Goal: Task Accomplishment & Management: Use online tool/utility

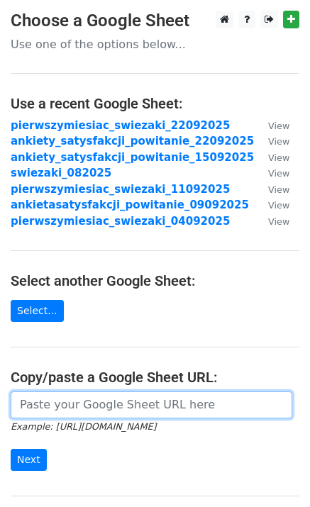
click at [211, 411] on input "url" at bounding box center [152, 405] width 282 height 27
paste input "https://docs.google.com/spreadsheets/d/1GnRpNyJY2qp9L99lU3Jvn4ZCIaM6yAMkX6ADfPh…"
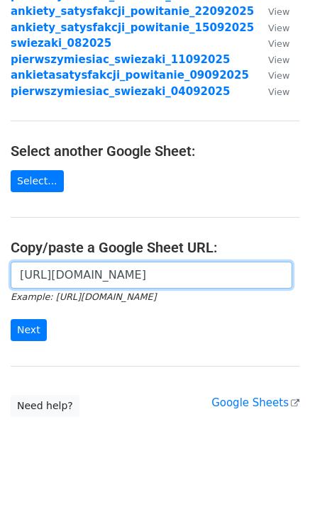
scroll to position [153, 0]
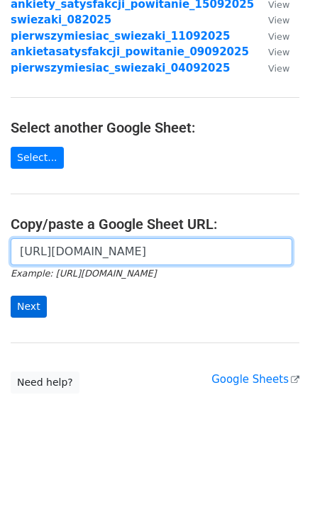
type input "https://docs.google.com/spreadsheets/d/1GnRpNyJY2qp9L99lU3Jvn4ZCIaM6yAMkX6ADfPh…"
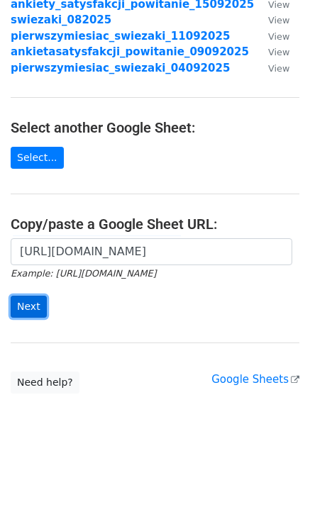
click at [26, 306] on input "Next" at bounding box center [29, 307] width 36 height 22
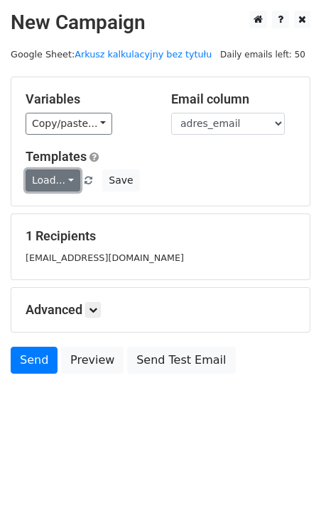
click at [60, 177] on link "Load..." at bounding box center [53, 181] width 55 height 22
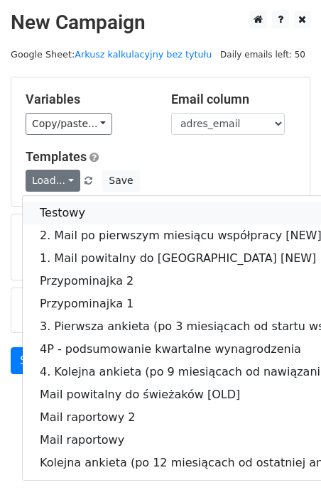
click at [72, 213] on link "Testowy" at bounding box center [241, 213] width 436 height 23
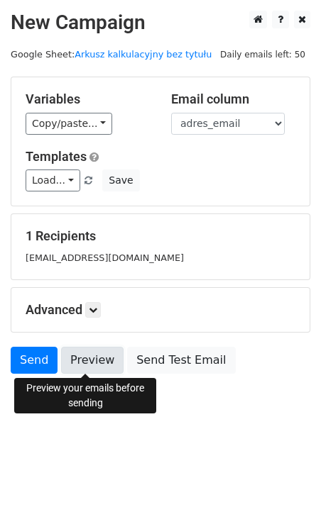
click at [98, 359] on link "Preview" at bounding box center [92, 360] width 62 height 27
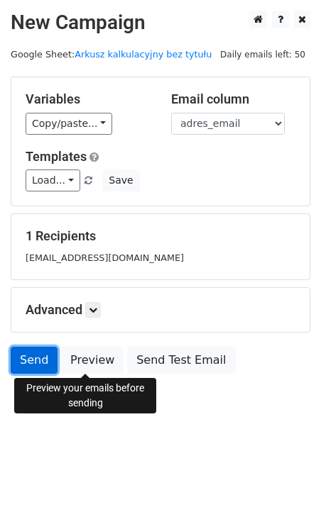
click at [43, 355] on link "Send" at bounding box center [34, 360] width 47 height 27
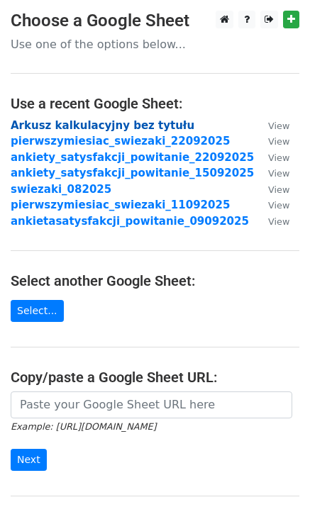
click at [143, 130] on strong "Arkusz kalkulacyjny bez tytułu" at bounding box center [103, 125] width 184 height 13
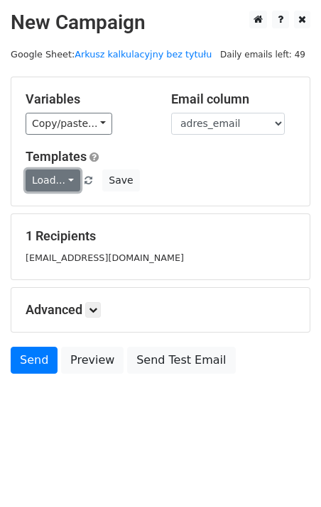
click at [66, 174] on link "Load..." at bounding box center [53, 181] width 55 height 22
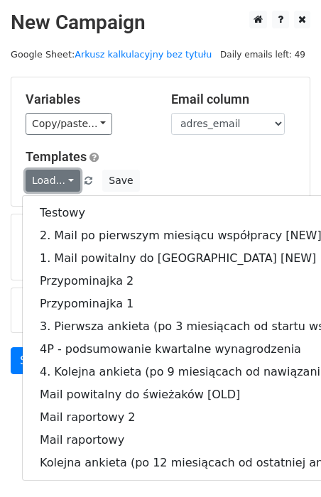
click at [66, 174] on link "Load..." at bounding box center [53, 181] width 55 height 22
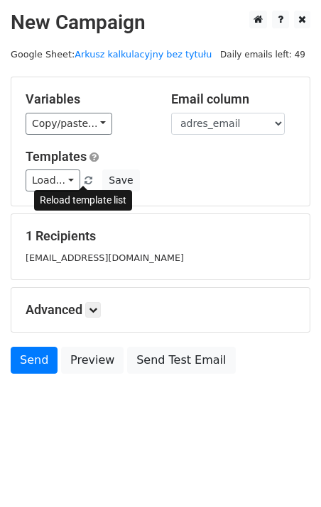
click at [84, 177] on span at bounding box center [88, 181] width 8 height 9
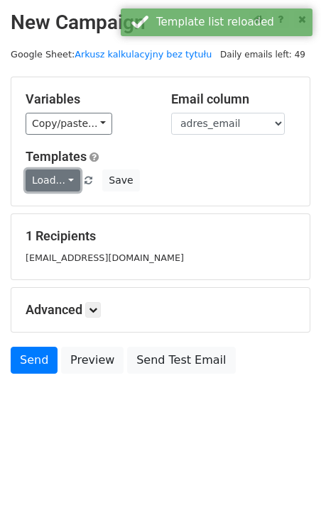
click at [71, 177] on link "Load..." at bounding box center [53, 181] width 55 height 22
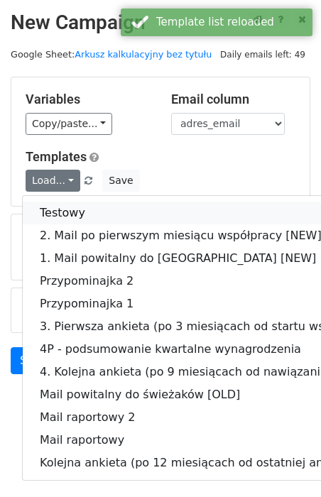
click at [74, 220] on link "Testowy" at bounding box center [241, 213] width 436 height 23
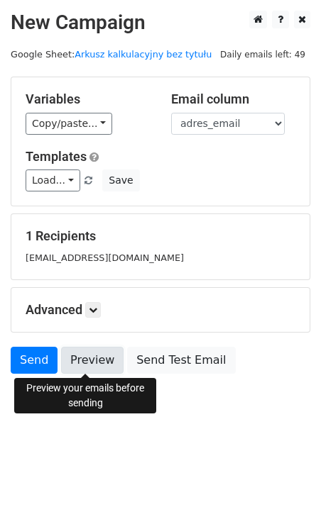
click at [92, 359] on link "Preview" at bounding box center [92, 360] width 62 height 27
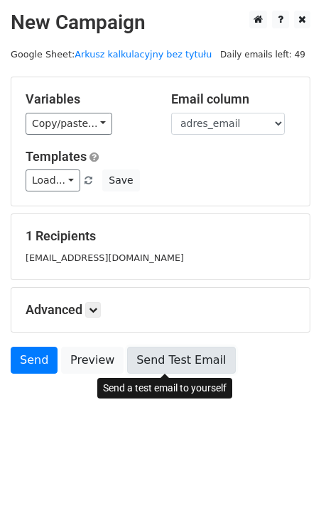
click at [166, 361] on link "Send Test Email" at bounding box center [181, 360] width 108 height 27
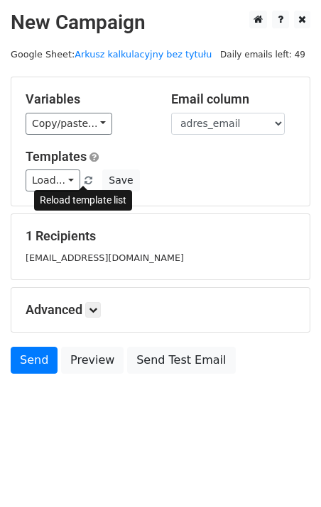
click at [84, 180] on span at bounding box center [88, 181] width 8 height 9
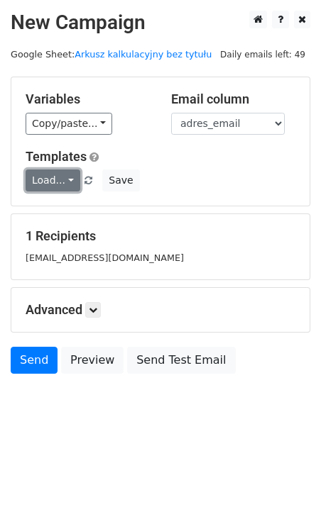
click at [45, 178] on link "Load..." at bounding box center [53, 181] width 55 height 22
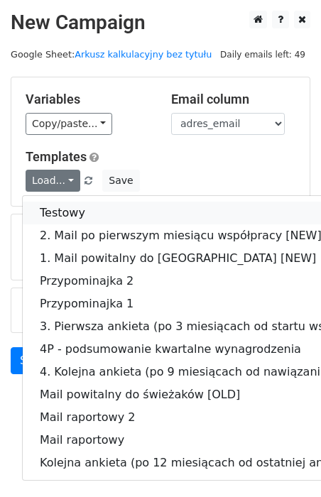
click at [79, 214] on link "Testowy" at bounding box center [241, 213] width 436 height 23
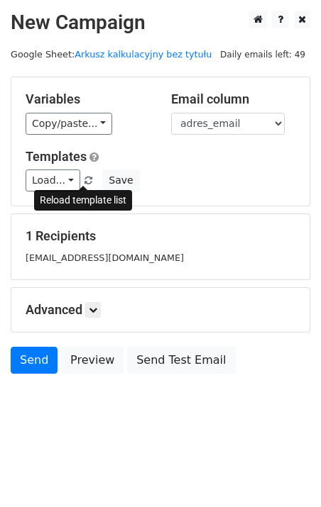
click at [84, 180] on span at bounding box center [88, 181] width 8 height 9
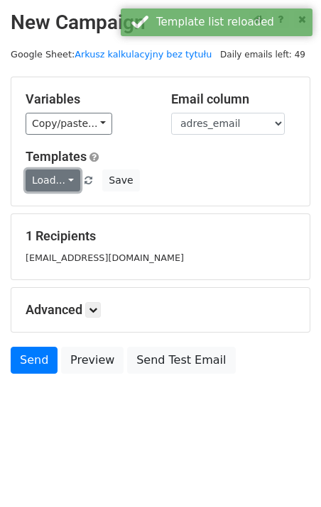
click at [72, 179] on link "Load..." at bounding box center [53, 181] width 55 height 22
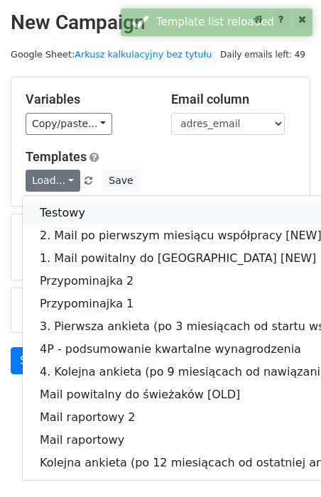
click at [69, 216] on link "Testowy" at bounding box center [241, 213] width 436 height 23
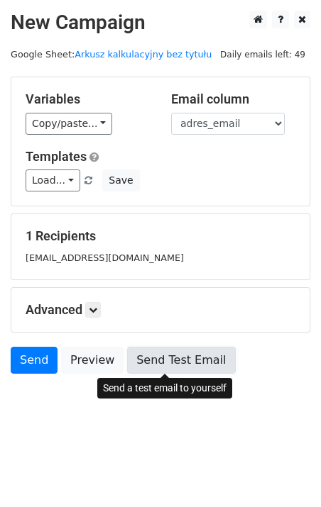
click at [159, 359] on link "Send Test Email" at bounding box center [181, 360] width 108 height 27
click at [161, 355] on link "Send Test Email" at bounding box center [181, 360] width 108 height 27
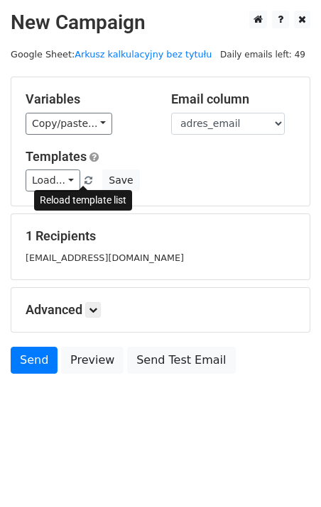
click at [84, 178] on span at bounding box center [88, 181] width 8 height 9
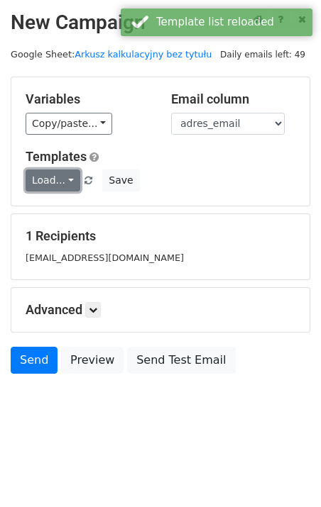
click at [62, 182] on link "Load..." at bounding box center [53, 181] width 55 height 22
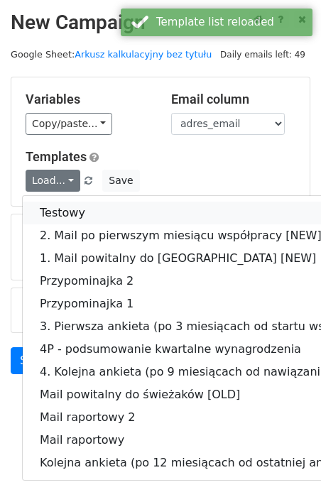
click at [68, 217] on link "Testowy" at bounding box center [241, 213] width 436 height 23
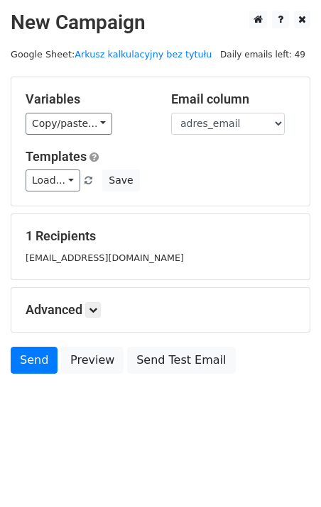
click at [88, 174] on span "Load... Testowy 2. Mail po pierwszym miesiącu współpracy [NEW] 1. Mail powitaln…" at bounding box center [61, 180] width 70 height 13
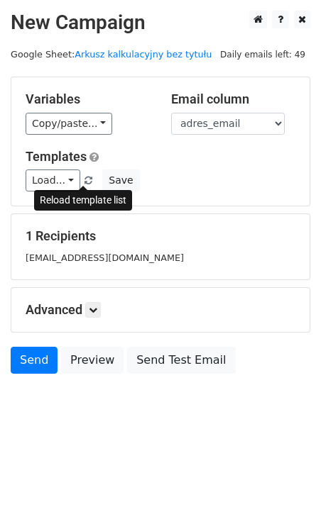
click at [87, 179] on link at bounding box center [89, 180] width 12 height 11
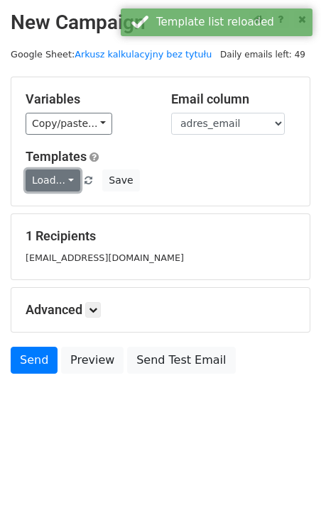
click at [64, 180] on link "Load..." at bounding box center [53, 181] width 55 height 22
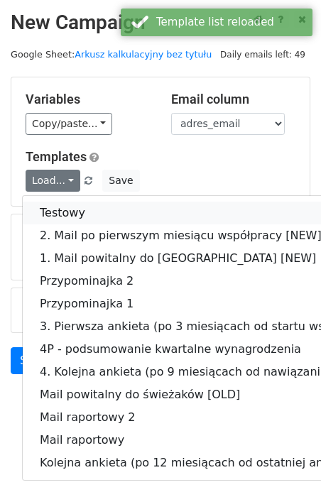
click at [60, 214] on link "Testowy" at bounding box center [241, 213] width 436 height 23
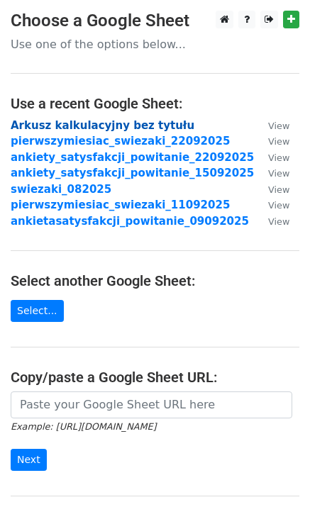
click at [94, 130] on strong "Arkusz kalkulacyjny bez tytułu" at bounding box center [103, 125] width 184 height 13
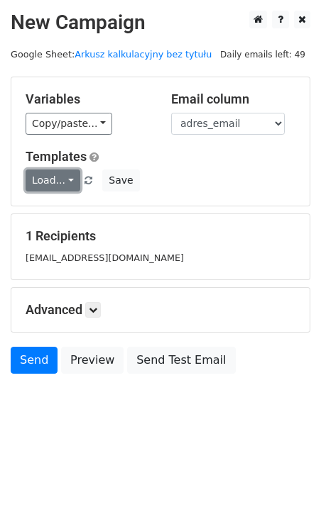
click at [65, 178] on link "Load..." at bounding box center [53, 181] width 55 height 22
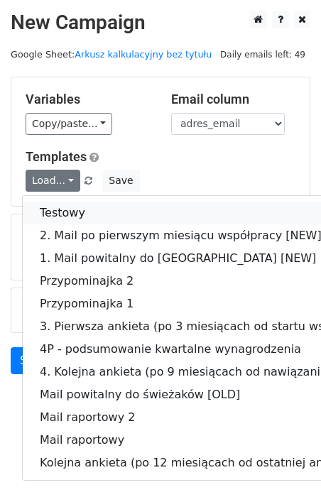
click at [74, 209] on link "Testowy" at bounding box center [241, 213] width 436 height 23
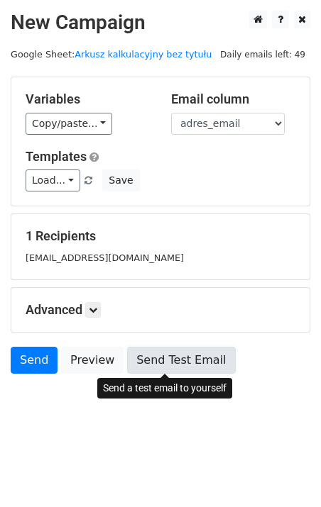
click at [144, 358] on link "Send Test Email" at bounding box center [181, 360] width 108 height 27
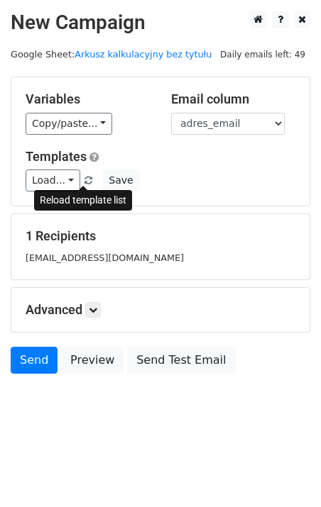
click at [86, 181] on span at bounding box center [88, 181] width 8 height 9
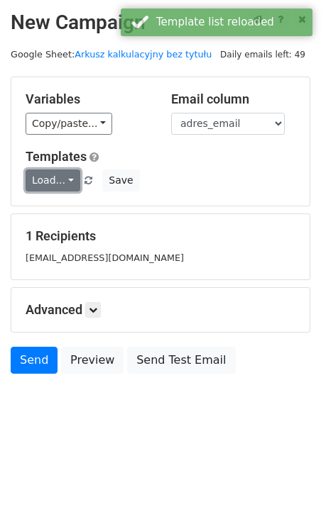
click at [57, 182] on link "Load..." at bounding box center [53, 181] width 55 height 22
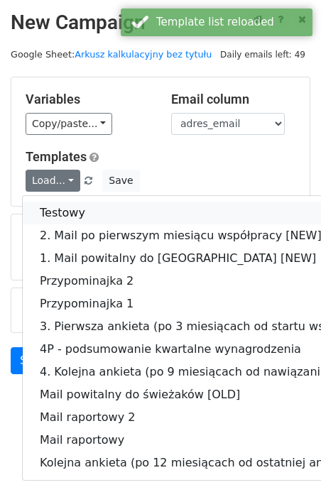
click at [58, 209] on link "Testowy" at bounding box center [241, 213] width 436 height 23
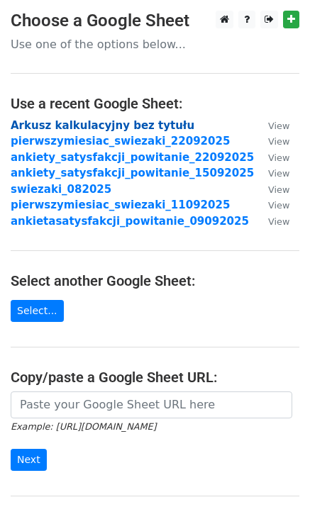
click at [92, 128] on strong "Arkusz kalkulacyjny bez tytułu" at bounding box center [103, 125] width 184 height 13
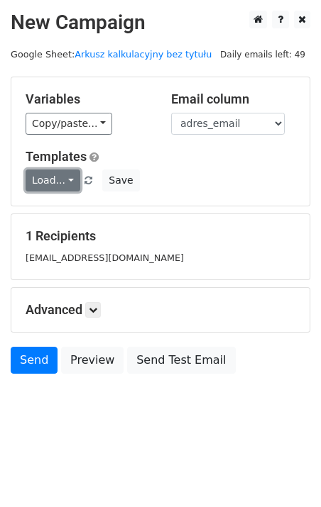
click at [74, 181] on link "Load..." at bounding box center [53, 181] width 55 height 22
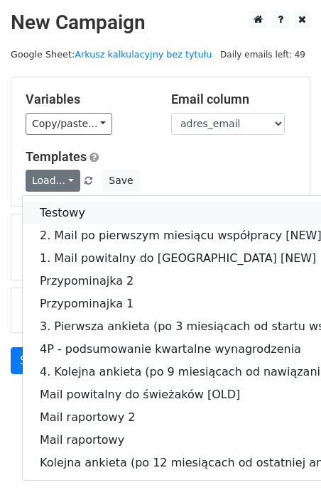
click at [89, 205] on link "Testowy" at bounding box center [241, 213] width 436 height 23
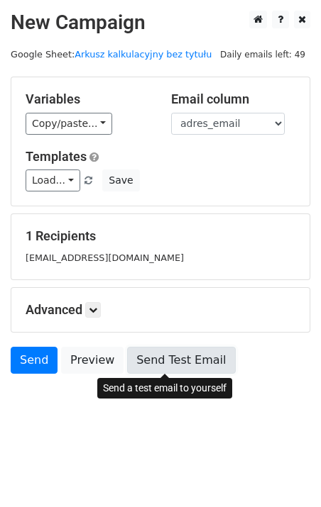
click at [180, 368] on link "Send Test Email" at bounding box center [181, 360] width 108 height 27
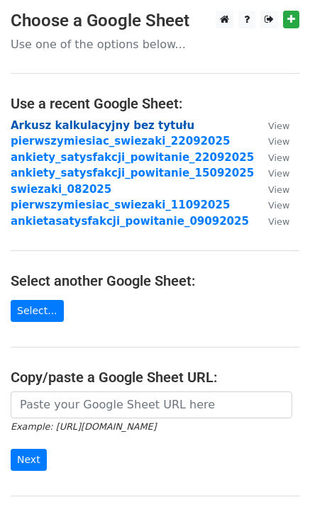
click at [135, 126] on strong "Arkusz kalkulacyjny bez tytułu" at bounding box center [103, 125] width 184 height 13
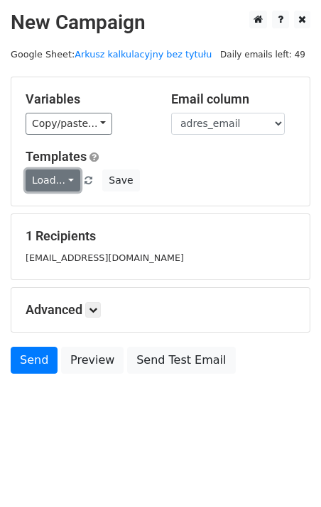
click at [65, 184] on link "Load..." at bounding box center [53, 181] width 55 height 22
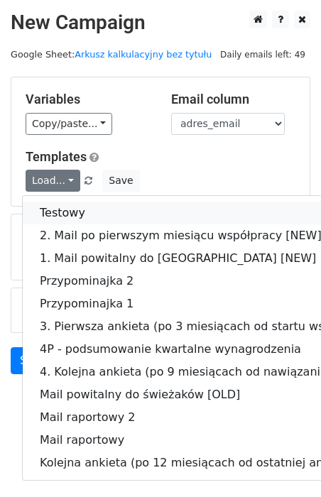
click at [65, 203] on link "Testowy" at bounding box center [241, 213] width 436 height 23
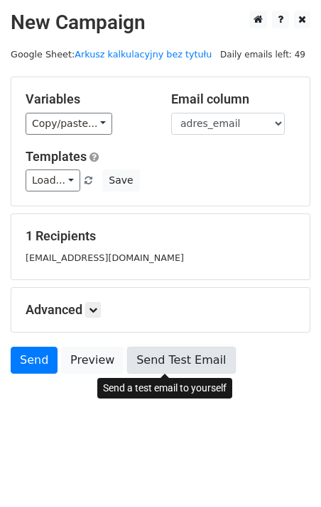
click at [197, 352] on link "Send Test Email" at bounding box center [181, 360] width 108 height 27
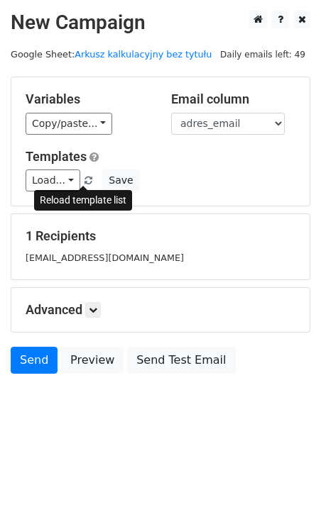
click at [84, 177] on span at bounding box center [88, 181] width 8 height 9
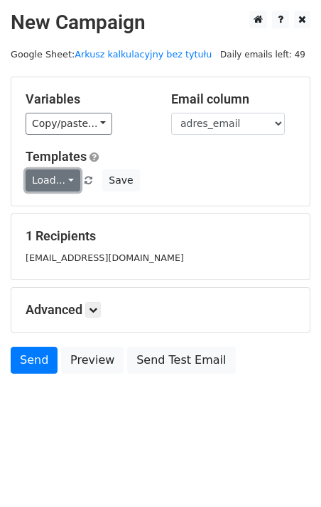
click at [64, 187] on link "Load..." at bounding box center [53, 181] width 55 height 22
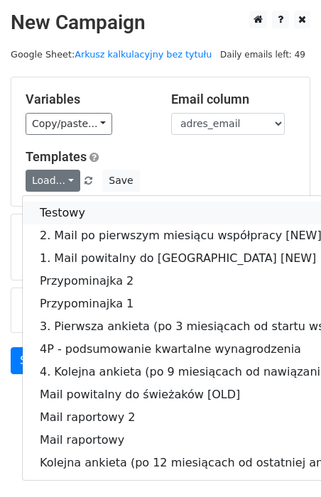
click at [70, 209] on link "Testowy" at bounding box center [241, 213] width 436 height 23
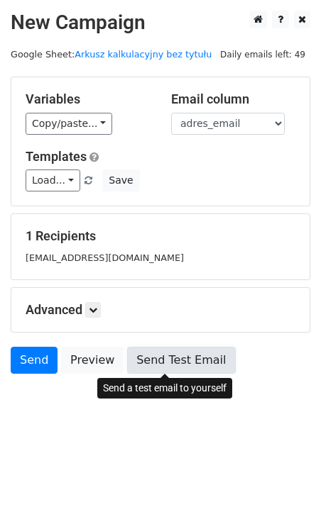
click at [170, 357] on link "Send Test Email" at bounding box center [181, 360] width 108 height 27
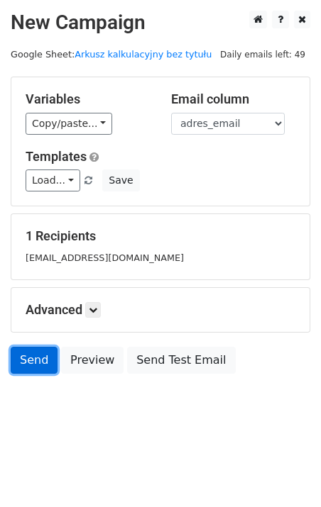
click at [38, 357] on link "Send" at bounding box center [34, 360] width 47 height 27
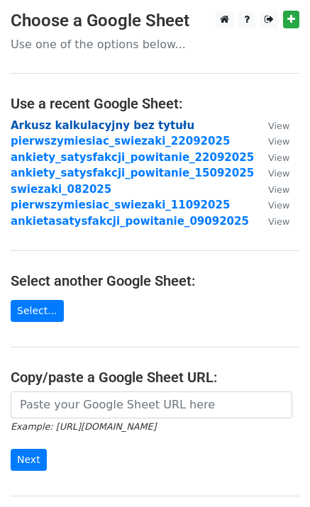
click at [91, 121] on strong "Arkusz kalkulacyjny bez tytułu" at bounding box center [103, 125] width 184 height 13
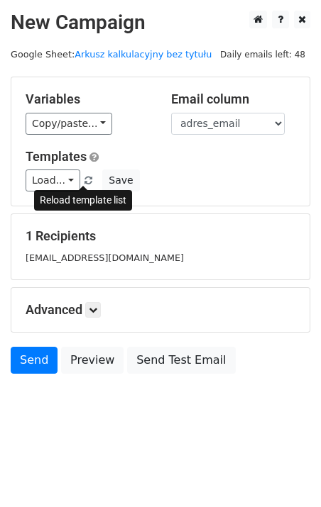
click at [85, 181] on span at bounding box center [88, 181] width 8 height 9
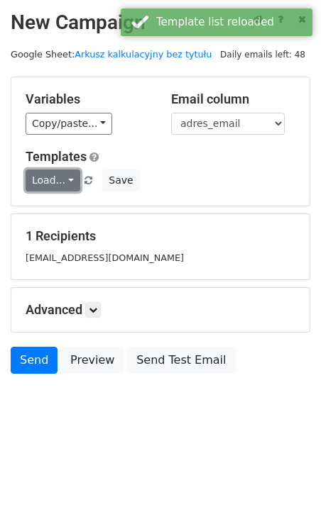
click at [55, 184] on link "Load..." at bounding box center [53, 181] width 55 height 22
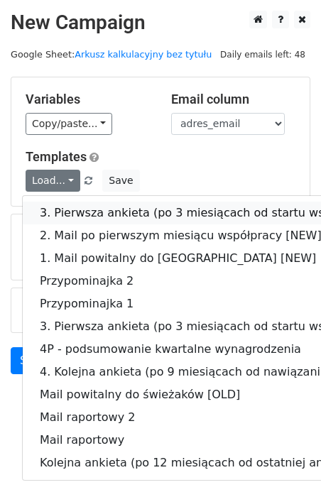
click at [121, 212] on link "3. Pierwsza ankieta (po 3 miesiącach od startu współpracy) [NEW]" at bounding box center [241, 213] width 436 height 23
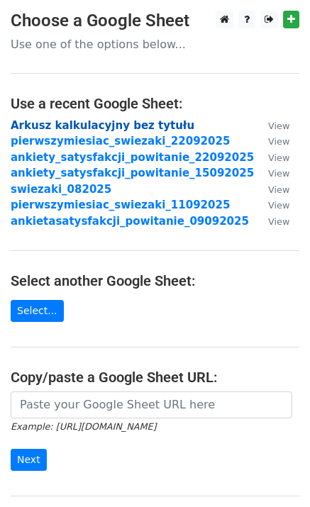
click at [136, 119] on strong "Arkusz kalkulacyjny bez tytułu" at bounding box center [103, 125] width 184 height 13
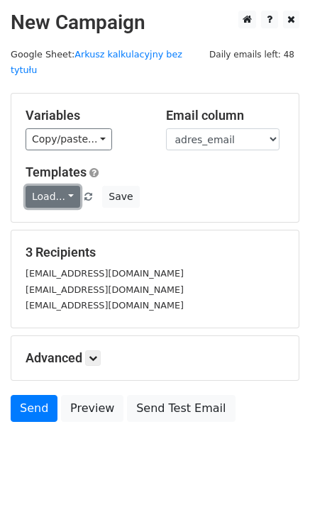
click at [72, 186] on link "Load..." at bounding box center [53, 197] width 55 height 22
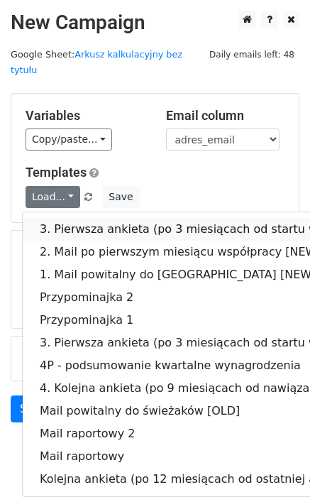
click at [83, 218] on link "3. Pierwsza ankieta (po 3 miesiącach od startu współpracy) [NEW]" at bounding box center [241, 229] width 436 height 23
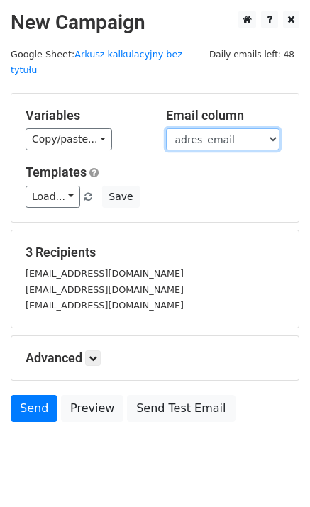
click at [252, 128] on select "Account NAZWA FIRMY W TIMECAMPIE ID_kontaktu id_klienta imie nazwisko adres_ema…" at bounding box center [223, 139] width 114 height 22
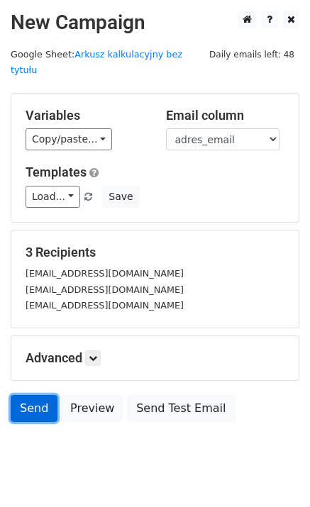
click at [24, 397] on link "Send" at bounding box center [34, 408] width 47 height 27
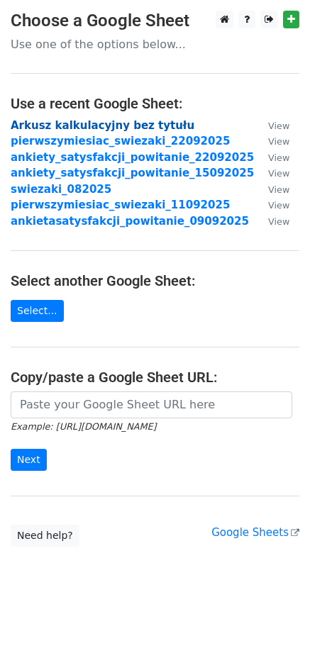
click at [136, 130] on strong "Arkusz kalkulacyjny bez tytułu" at bounding box center [103, 125] width 184 height 13
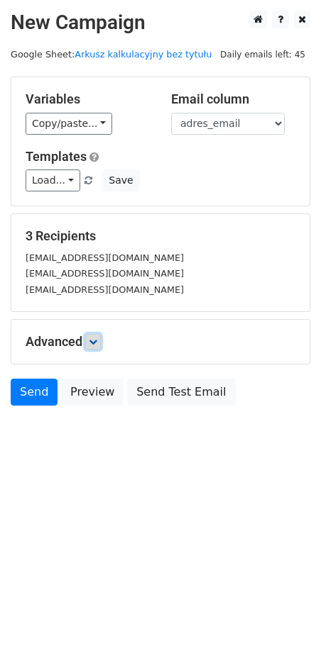
click at [101, 334] on link at bounding box center [93, 342] width 16 height 16
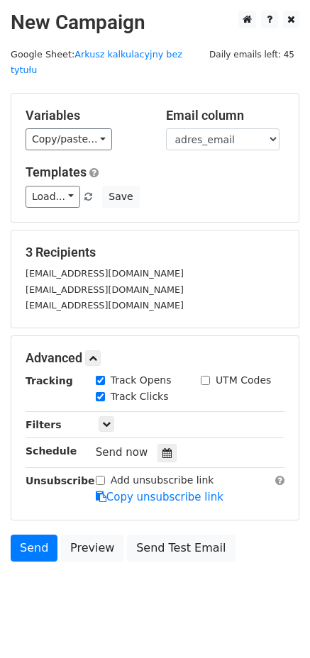
click at [143, 373] on label "Track Opens" at bounding box center [141, 380] width 61 height 15
click at [105, 376] on input "Track Opens" at bounding box center [100, 380] width 9 height 9
checkbox input "false"
click at [143, 390] on label "Track Clicks" at bounding box center [140, 397] width 58 height 15
click at [105, 392] on input "Track Clicks" at bounding box center [100, 396] width 9 height 9
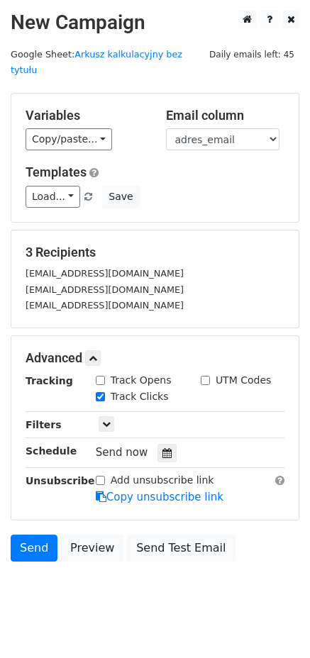
checkbox input "false"
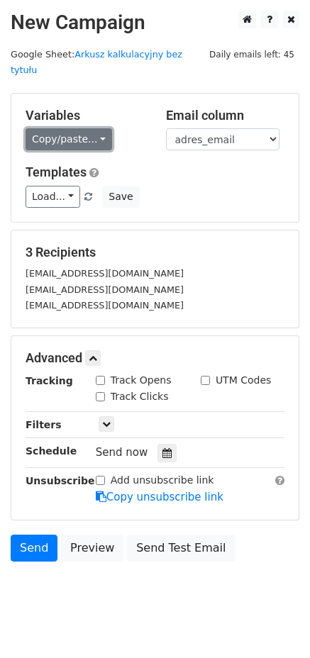
click at [92, 128] on link "Copy/paste..." at bounding box center [69, 139] width 87 height 22
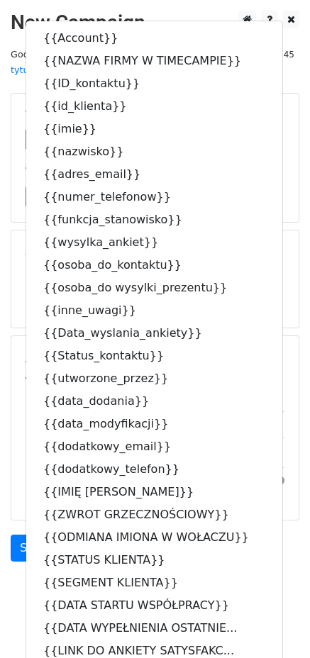
click at [292, 245] on div "3 Recipients robertpolak@exclusive.pl perz@4people.pl polak@4people.pl" at bounding box center [154, 279] width 287 height 97
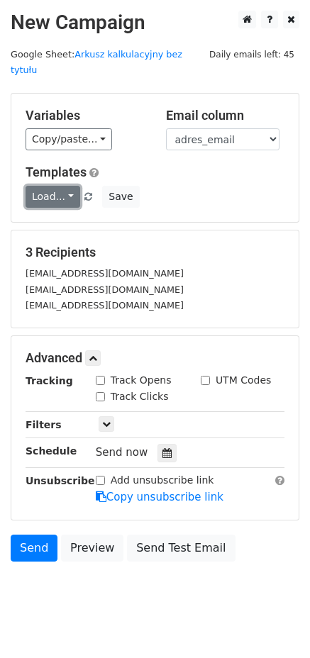
click at [45, 186] on link "Load..." at bounding box center [53, 197] width 55 height 22
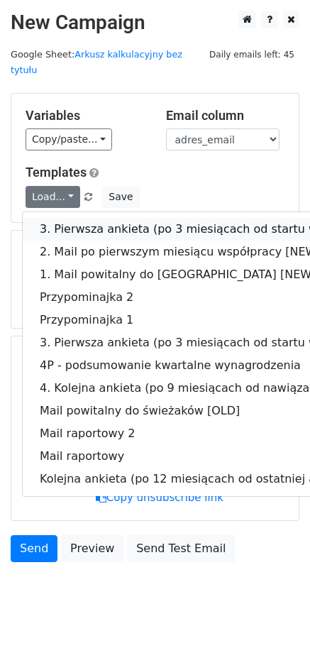
click at [79, 218] on link "3. Pierwsza ankieta (po 3 miesiącach od startu współpracy) [NEW]" at bounding box center [241, 229] width 436 height 23
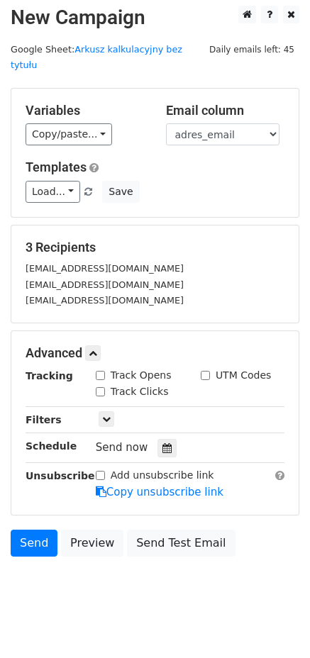
scroll to position [7, 0]
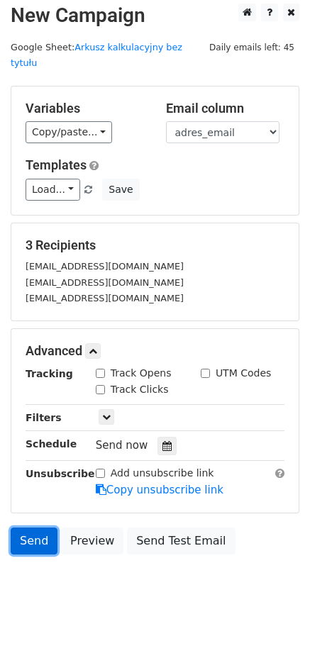
click at [33, 528] on link "Send" at bounding box center [34, 541] width 47 height 27
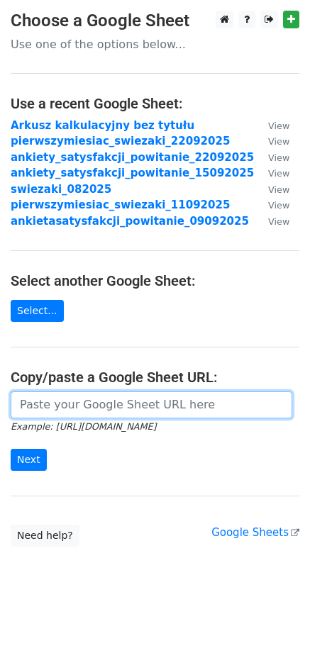
click at [111, 405] on input "url" at bounding box center [152, 405] width 282 height 27
paste input "[URL][DOMAIN_NAME]"
type input "[URL][DOMAIN_NAME]"
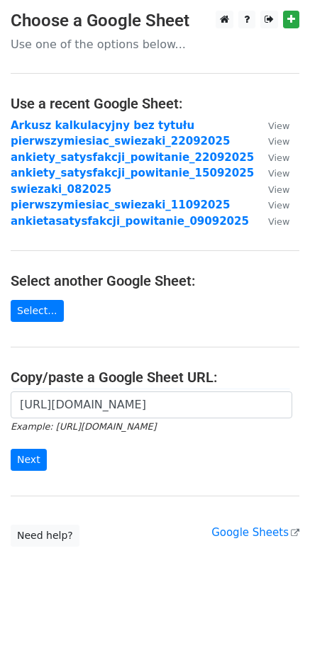
click at [189, 325] on main "Choose a Google Sheet Use one of the options below... Use a recent Google Sheet…" at bounding box center [155, 279] width 310 height 536
click at [35, 453] on input "Next" at bounding box center [29, 460] width 36 height 22
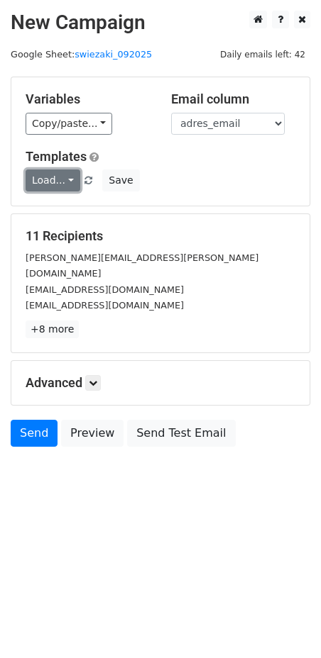
click at [69, 180] on link "Load..." at bounding box center [53, 181] width 55 height 22
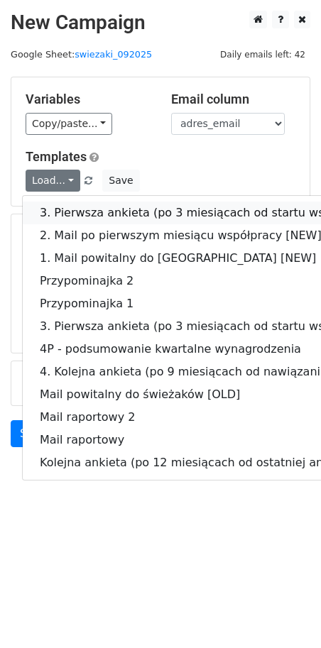
click at [77, 205] on link "3. Pierwsza ankieta (po 3 miesiącach od startu współpracy) [NEW]" at bounding box center [241, 213] width 436 height 23
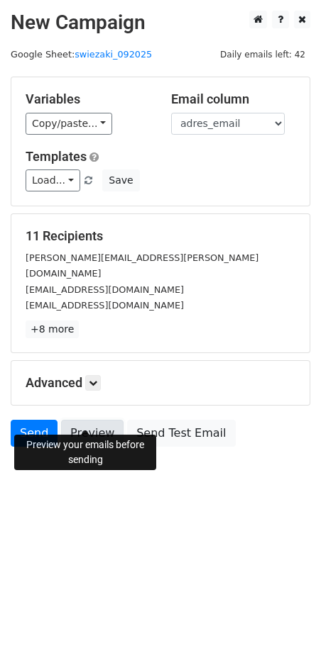
click at [84, 421] on link "Preview" at bounding box center [92, 433] width 62 height 27
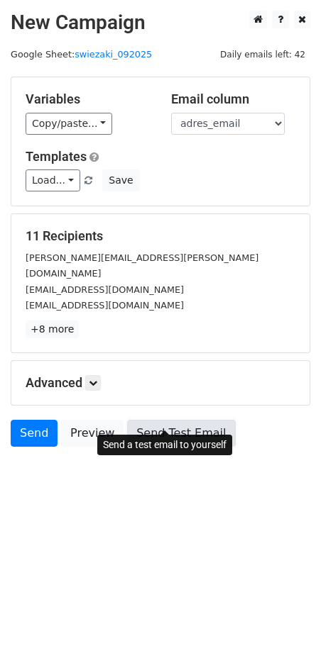
click at [161, 420] on link "Send Test Email" at bounding box center [181, 433] width 108 height 27
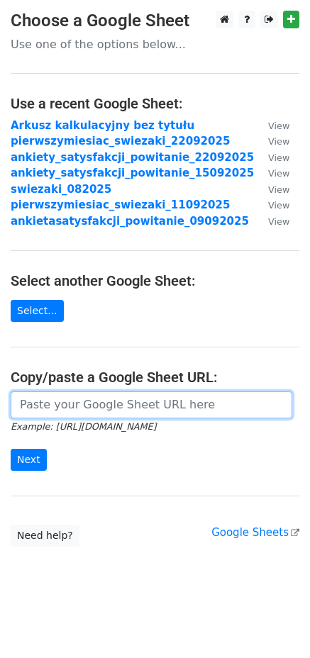
click at [105, 405] on input "url" at bounding box center [152, 405] width 282 height 27
paste input "[URL][DOMAIN_NAME]"
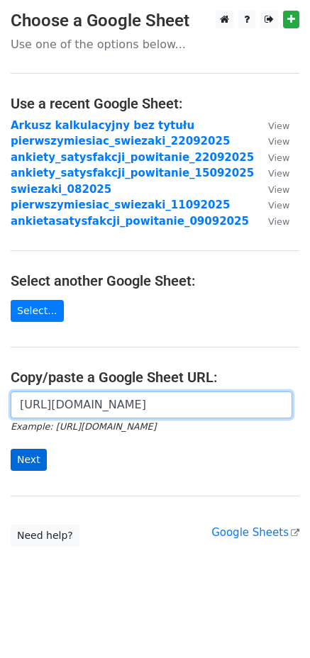
type input "[URL][DOMAIN_NAME]"
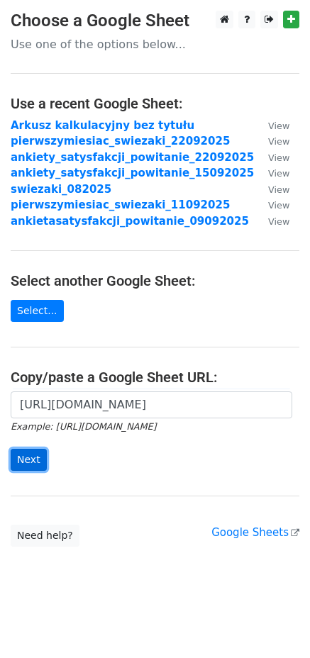
click at [34, 464] on input "Next" at bounding box center [29, 460] width 36 height 22
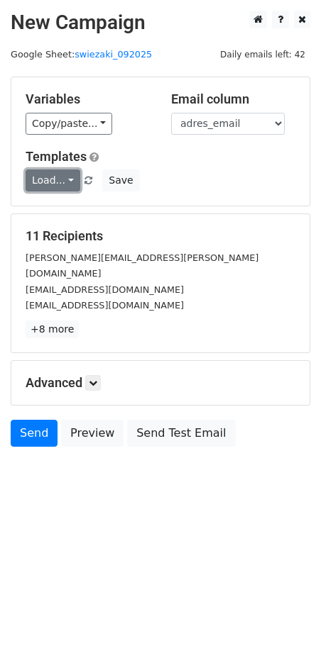
click at [67, 180] on link "Load..." at bounding box center [53, 181] width 55 height 22
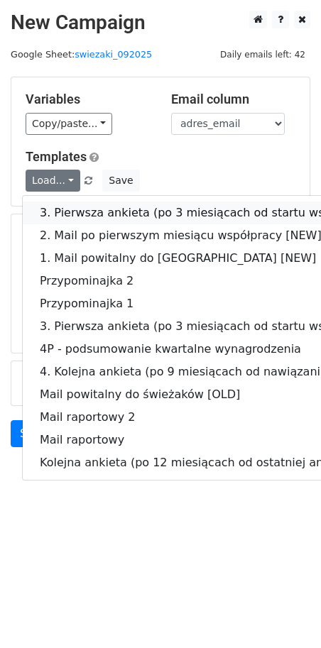
click at [104, 216] on link "3. Pierwsza ankieta (po 3 miesiącach od startu współpracy) [NEW]" at bounding box center [241, 213] width 436 height 23
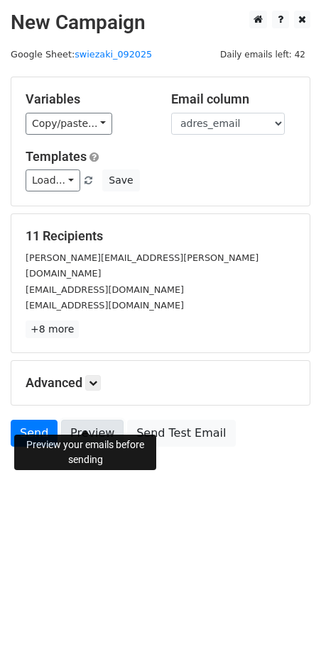
click at [74, 421] on link "Preview" at bounding box center [92, 433] width 62 height 27
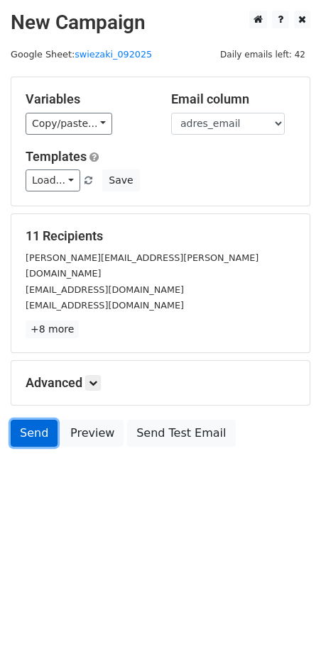
click at [29, 420] on link "Send" at bounding box center [34, 433] width 47 height 27
